Goal: Find specific page/section: Find specific page/section

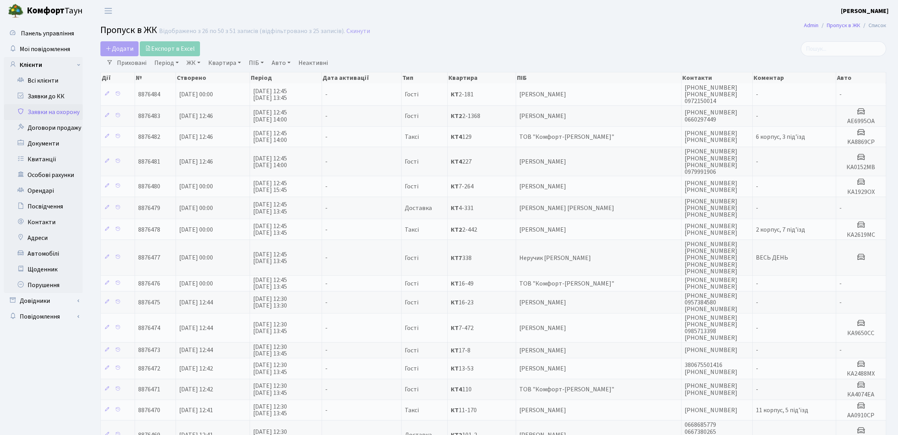
select select "25"
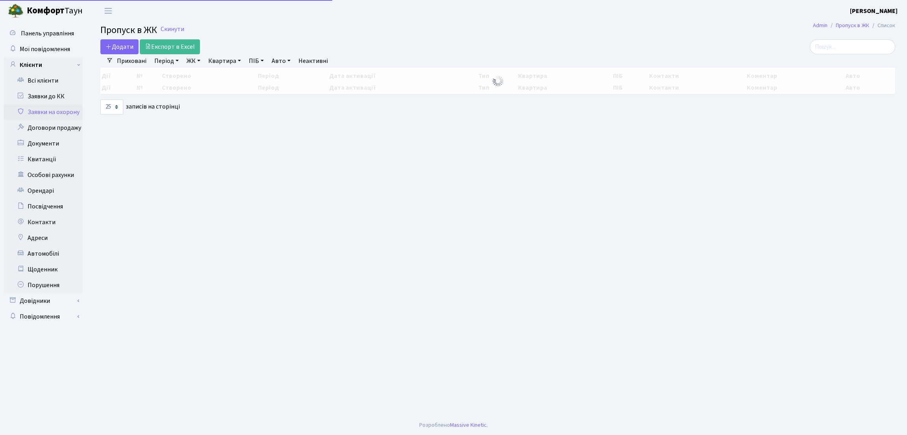
select select "25"
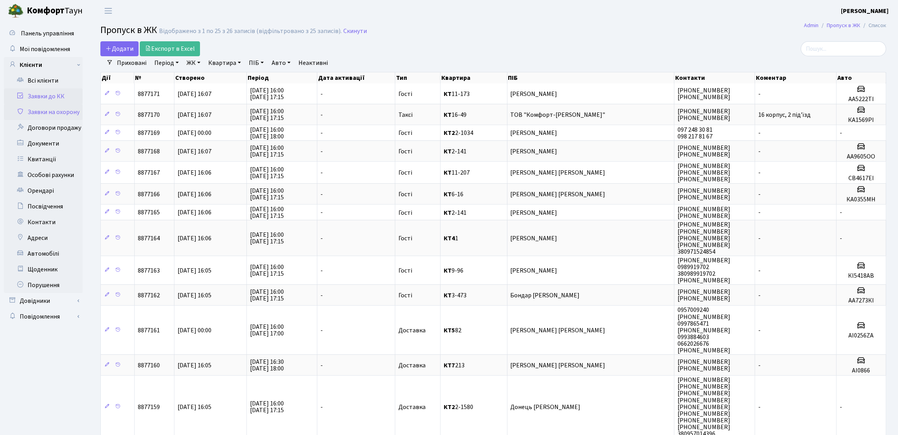
click at [72, 96] on link "Заявки до КК" at bounding box center [43, 97] width 79 height 16
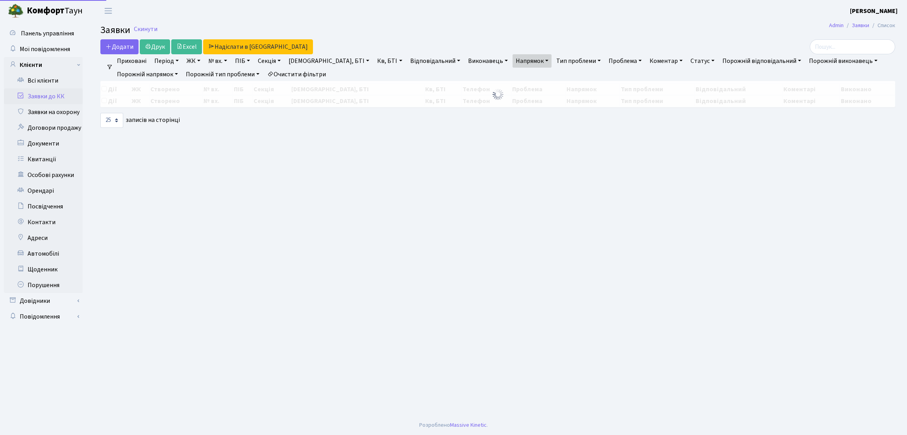
select select "25"
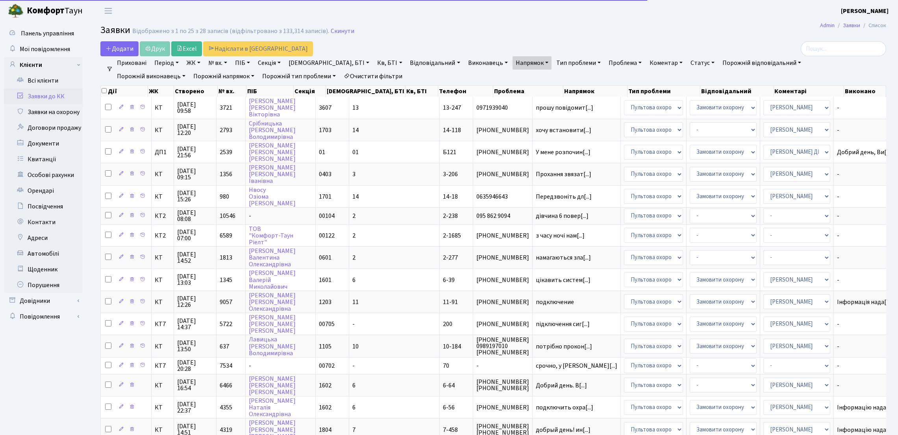
click at [72, 96] on link "Заявки до КК" at bounding box center [43, 97] width 79 height 16
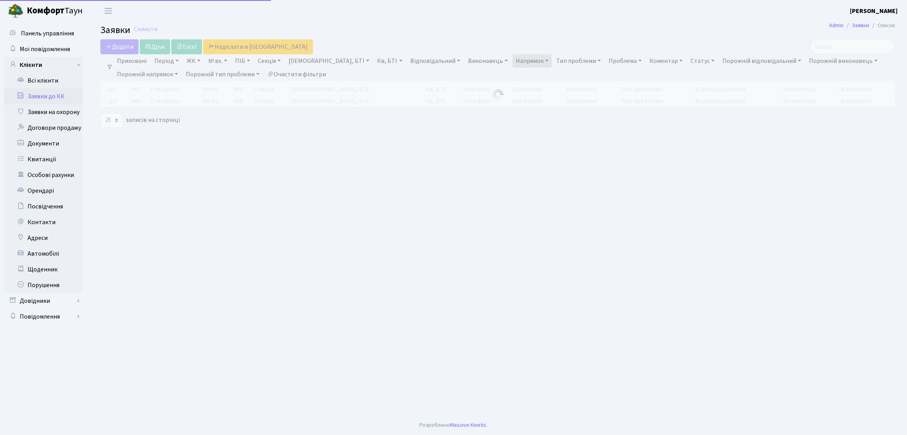
select select "25"
